Goal: Task Accomplishment & Management: Complete application form

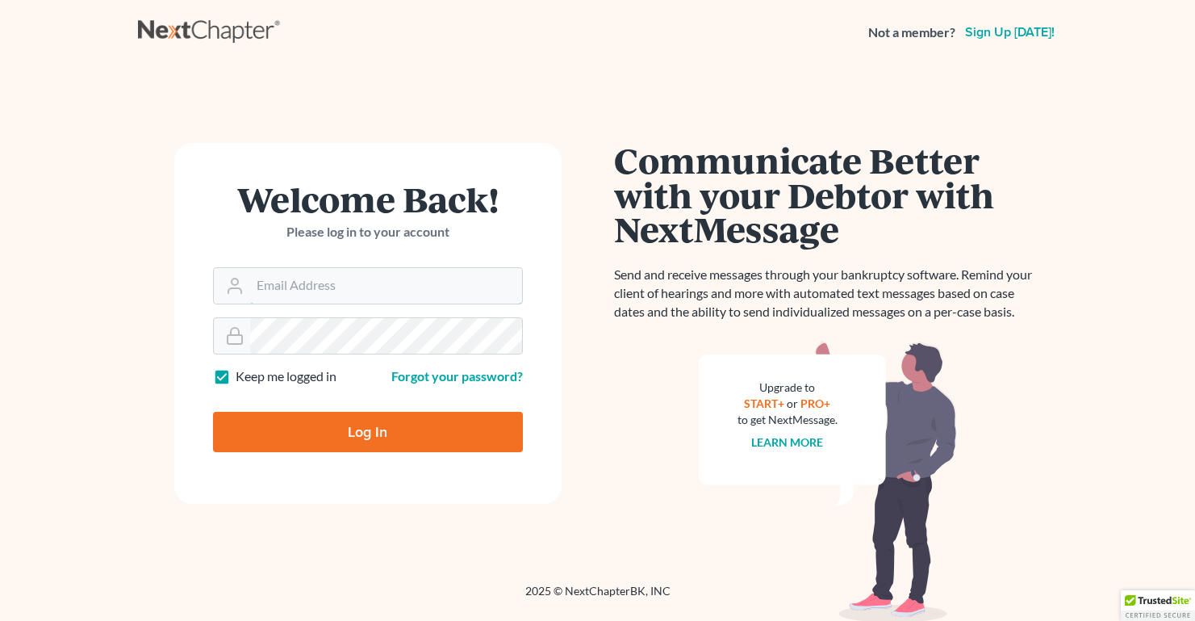
type input "[EMAIL_ADDRESS][DOMAIN_NAME]"
click at [325, 425] on input "Log In" at bounding box center [368, 432] width 310 height 40
type input "Thinking..."
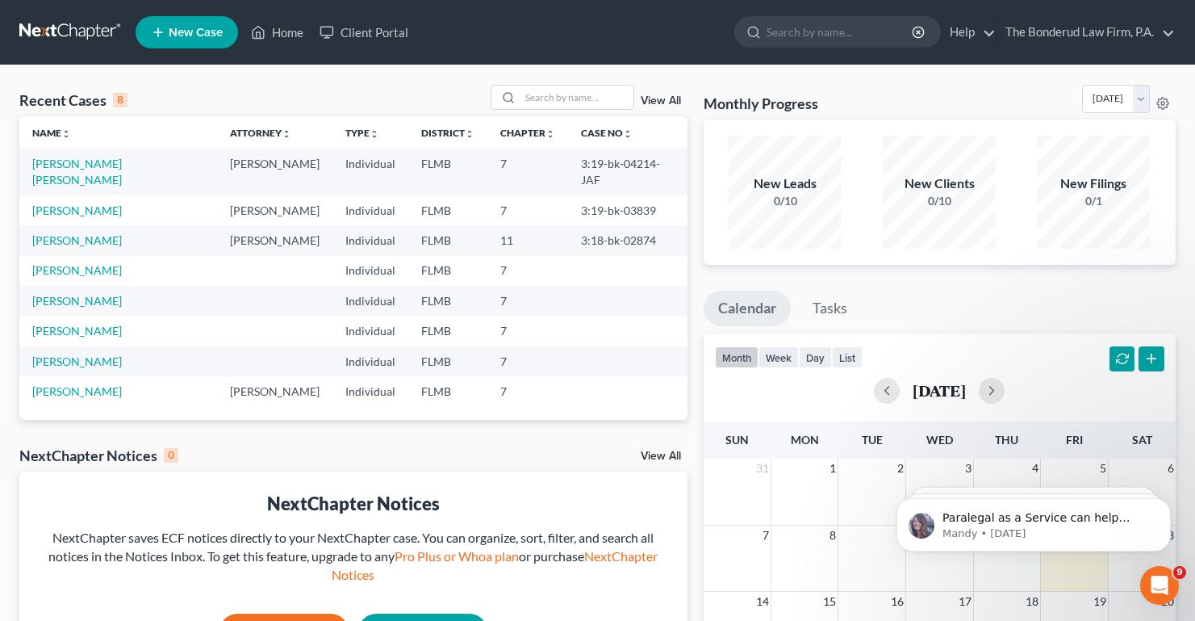
click at [191, 37] on span "New Case" at bounding box center [196, 33] width 54 height 12
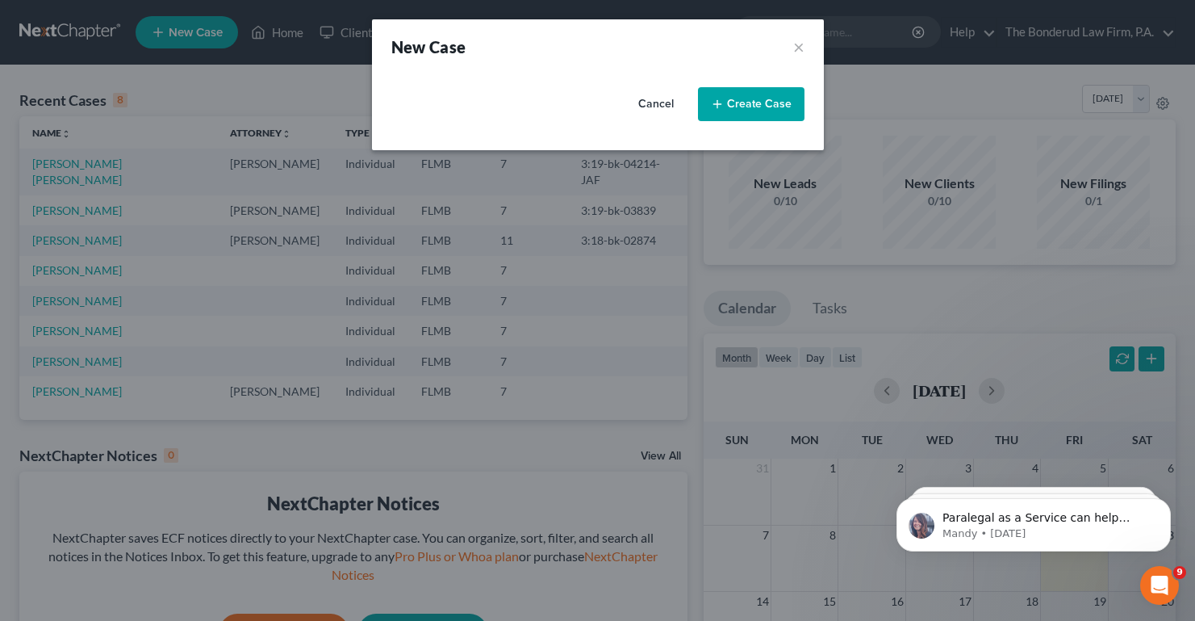
select select "15"
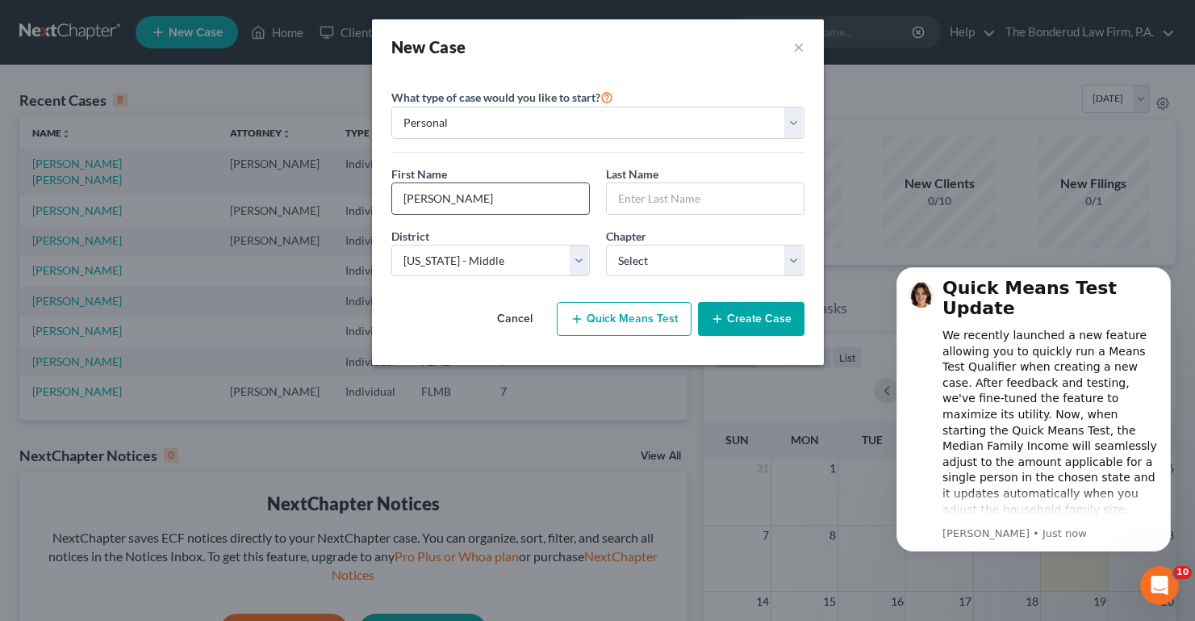
type input "[PERSON_NAME]"
type input "Bozeman"
select select "3"
click at [739, 321] on button "Create Case" at bounding box center [751, 319] width 107 height 34
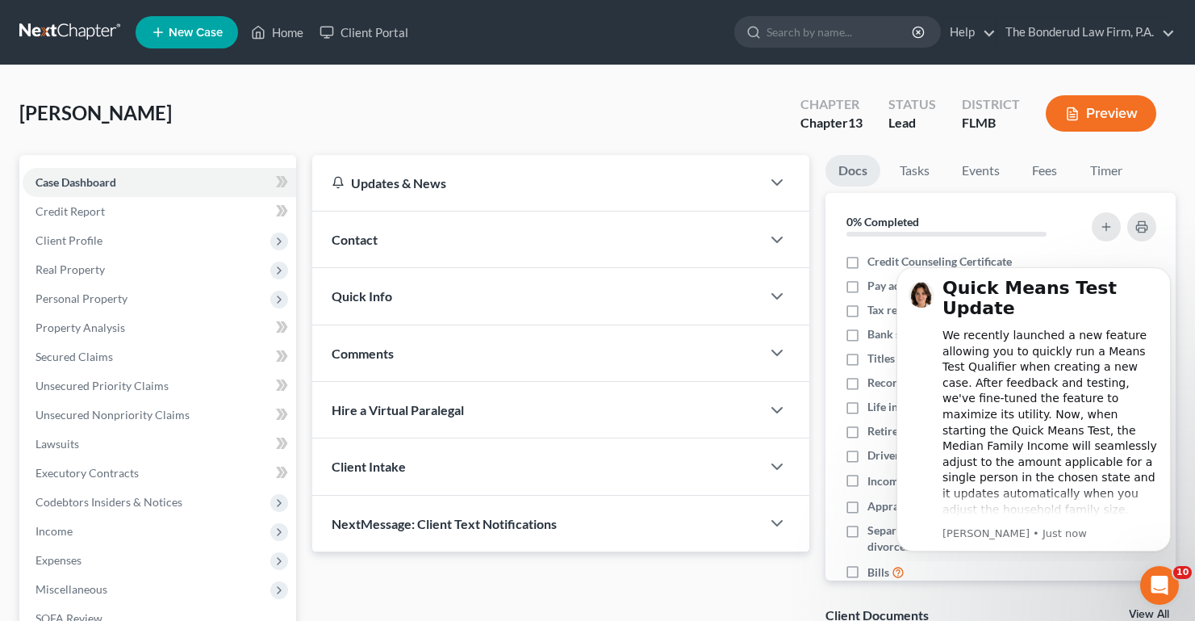
click at [689, 101] on div "[PERSON_NAME] Upgraded Chapter Chapter 13 Status Lead District [GEOGRAPHIC_DATA…" at bounding box center [597, 120] width 1157 height 70
click at [692, 129] on div "[PERSON_NAME] Upgraded Chapter Chapter 13 Status Lead District [GEOGRAPHIC_DATA…" at bounding box center [597, 120] width 1157 height 70
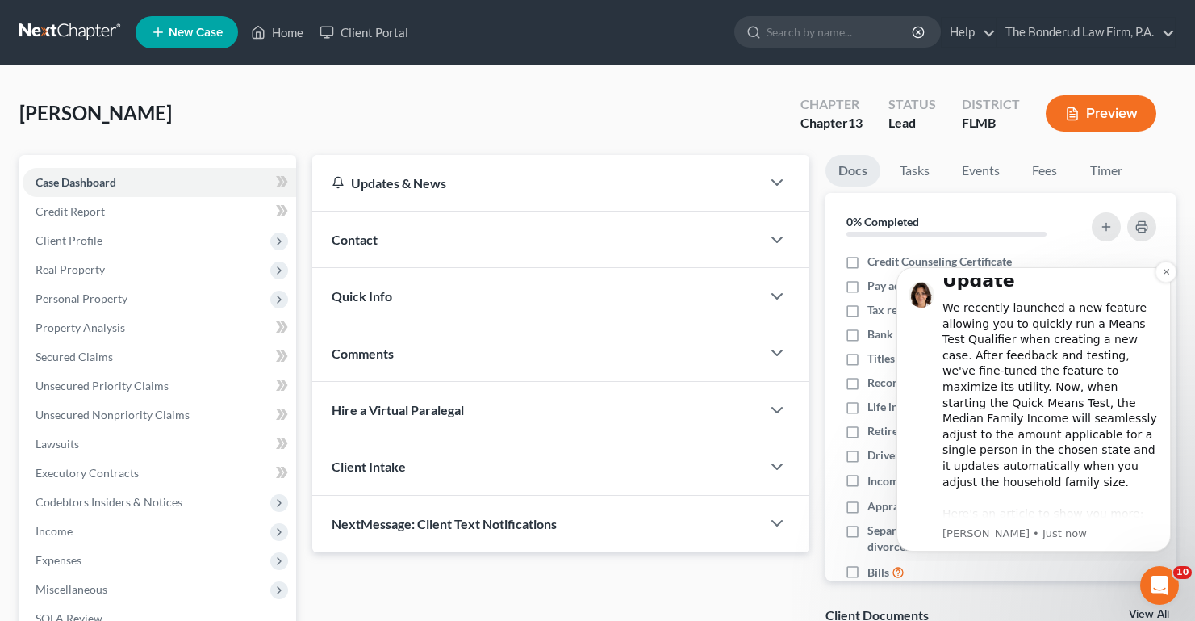
scroll to position [33, 0]
click at [1163, 272] on icon "Dismiss notification" at bounding box center [1166, 271] width 9 height 9
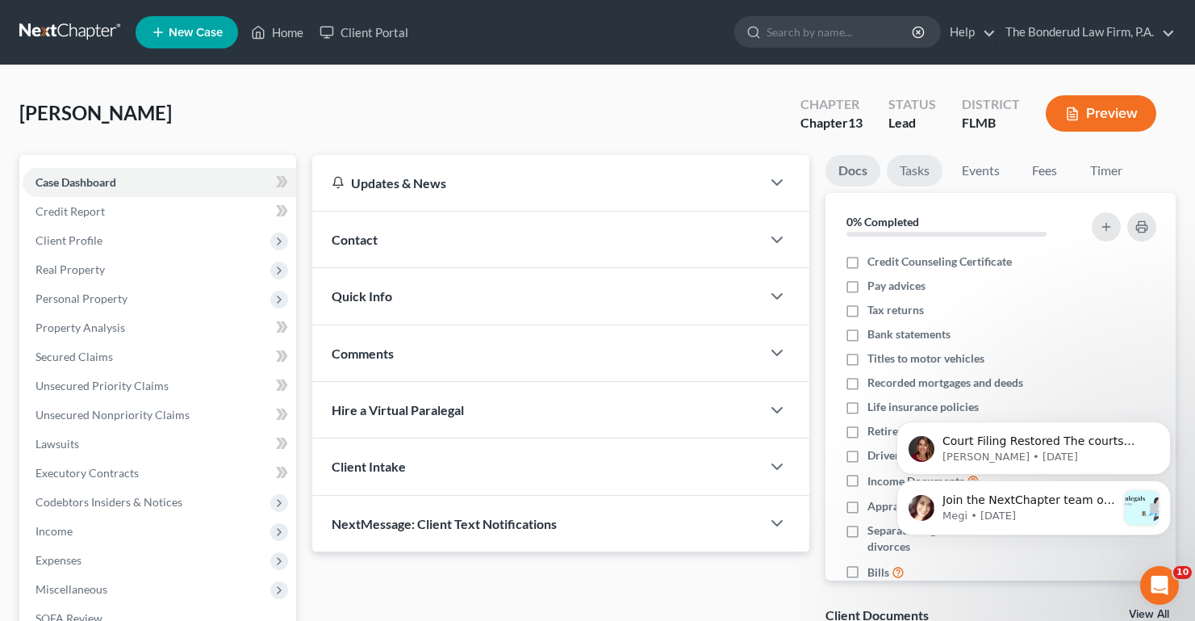
scroll to position [0, 0]
click at [916, 167] on link "Tasks" at bounding box center [915, 170] width 56 height 31
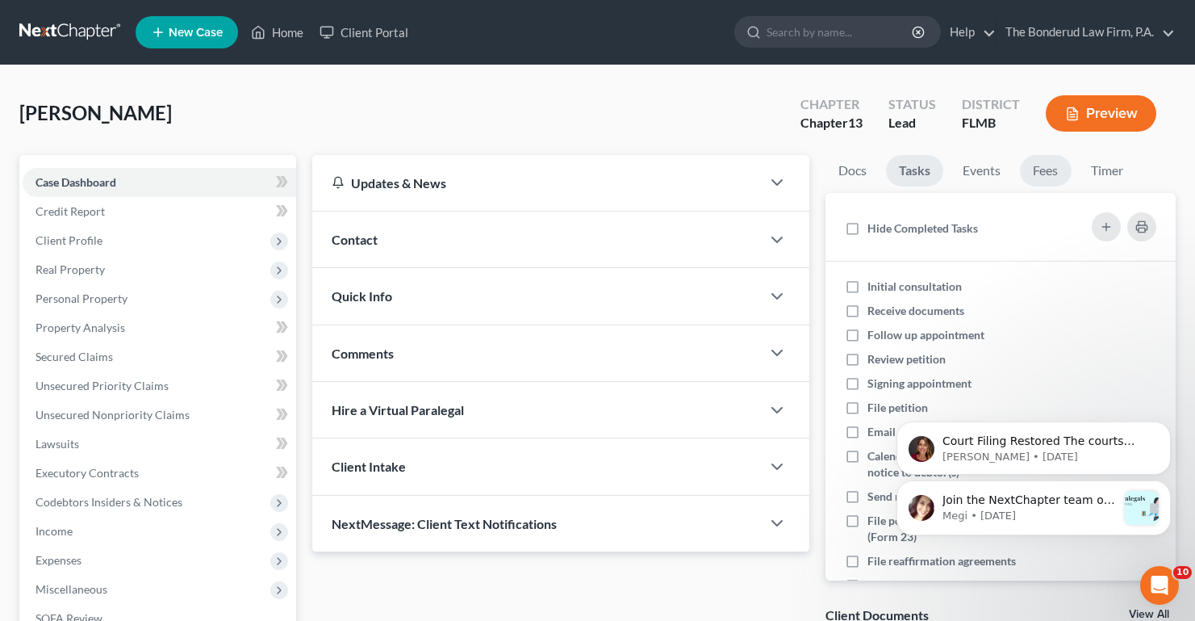
click at [1039, 167] on link "Fees" at bounding box center [1046, 170] width 52 height 31
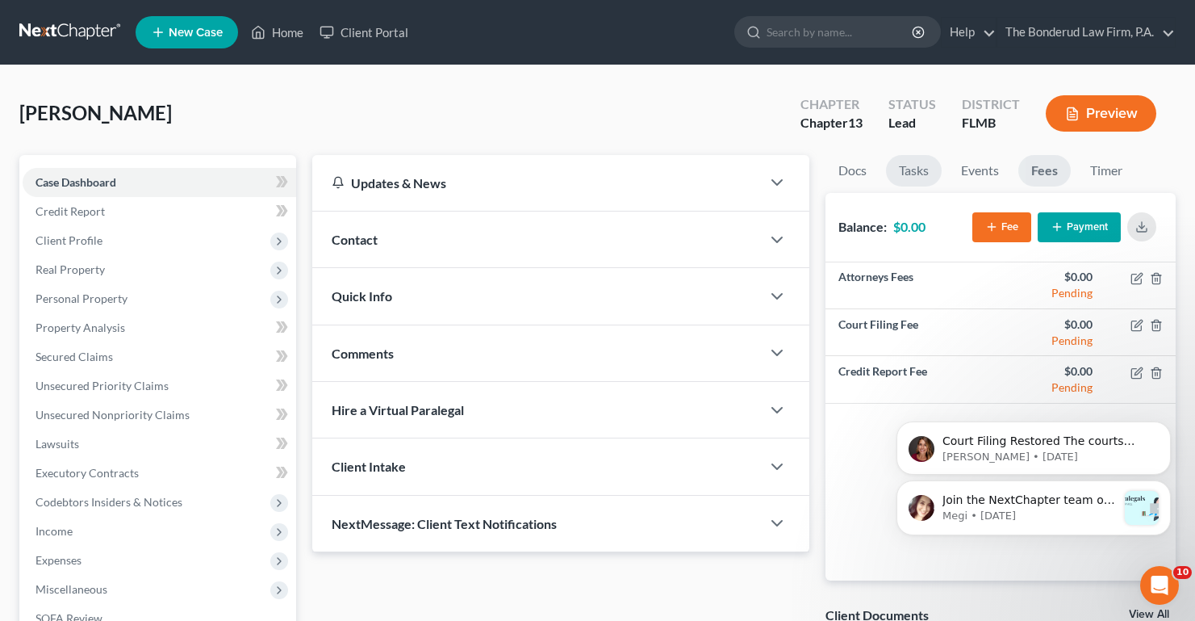
click at [915, 175] on link "Tasks" at bounding box center [914, 170] width 56 height 31
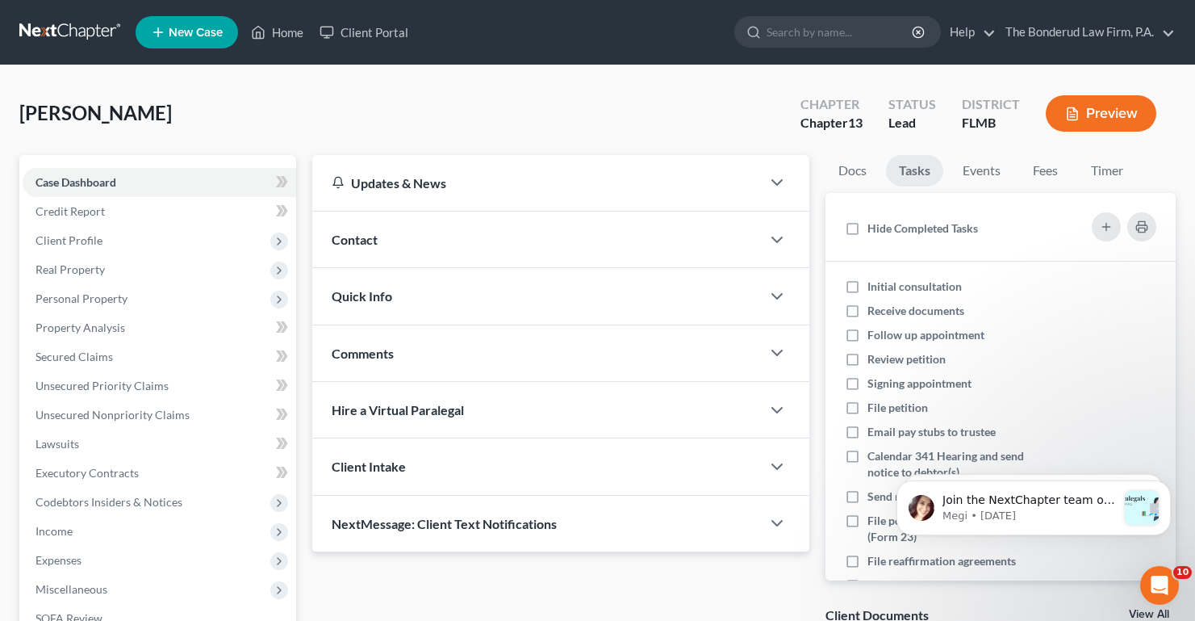
click at [362, 462] on span "Client Intake" at bounding box center [369, 465] width 74 height 15
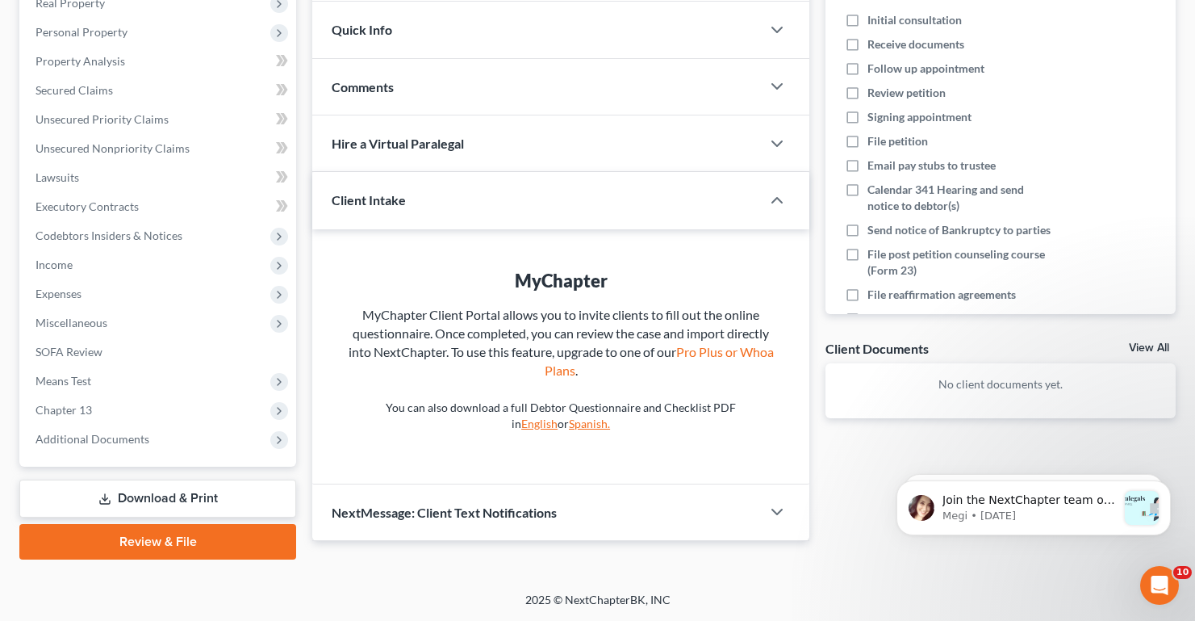
scroll to position [266, 0]
click at [558, 416] on link "English" at bounding box center [539, 423] width 36 height 14
click at [726, 350] on link "Pro Plus or Whoa Plans" at bounding box center [659, 361] width 229 height 34
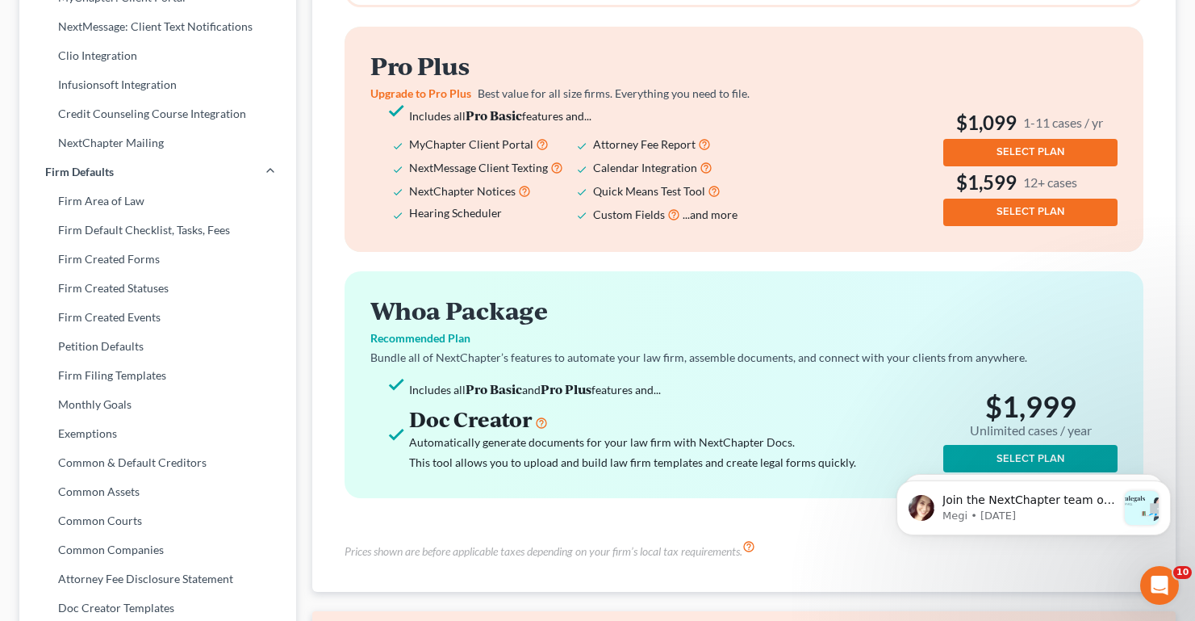
scroll to position [479, 0]
